Goal: Find specific page/section: Find specific page/section

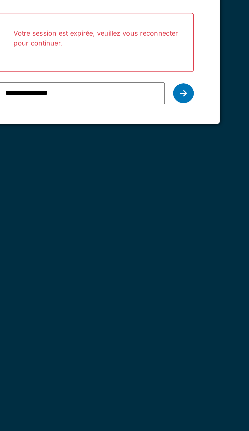
click at [168, 110] on div at bounding box center [167, 108] width 10 height 10
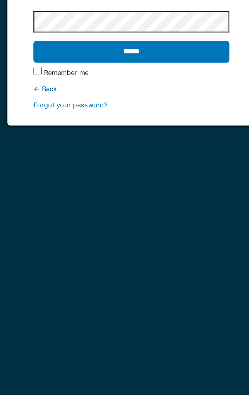
click at [129, 88] on input "******" at bounding box center [124, 87] width 96 height 11
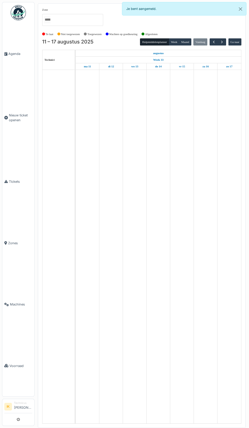
click at [13, 56] on span "Agenda" at bounding box center [20, 53] width 24 height 5
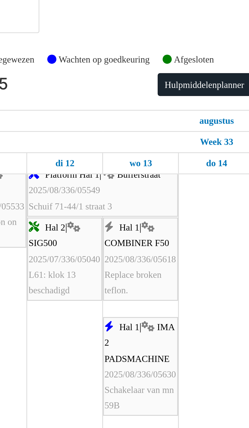
scroll to position [3, 0]
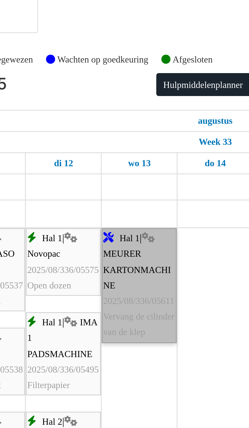
click at [135, 118] on link "Hal 1 | MEURER KARTONMACHINE 2025/08/336/05611 Vervang de cilinder van de klep" at bounding box center [134, 105] width 23 height 36
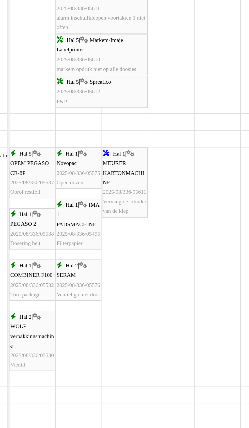
scroll to position [607, 0]
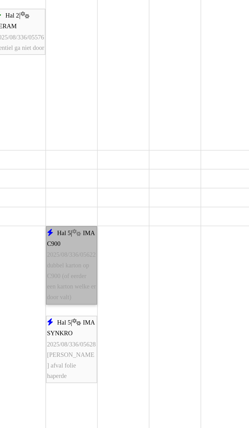
click at [134, 341] on link "Hal 5 | IMA C900 2025/08/336/05622 dubbel karton op C900 (of eerder een karton …" at bounding box center [134, 337] width 23 height 36
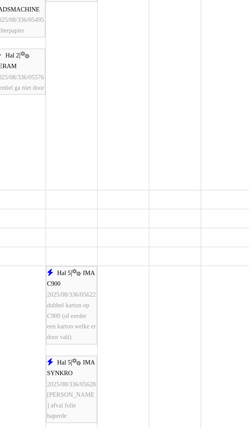
scroll to position [631, 0]
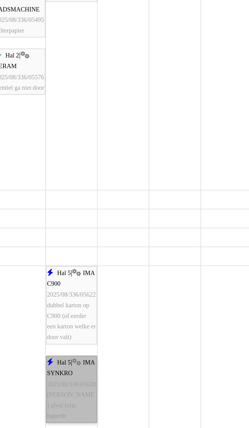
click at [135, 377] on link "Hal 5 | IMA SYNKRO 2025/08/336/05628 pucher afval folie haperde" at bounding box center [134, 375] width 23 height 31
